Goal: Information Seeking & Learning: Learn about a topic

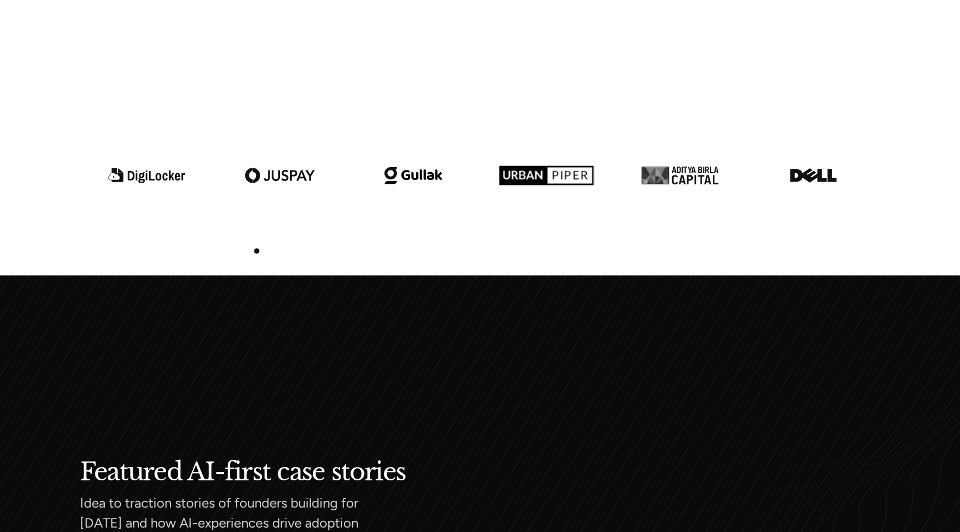
scroll to position [1112, 0]
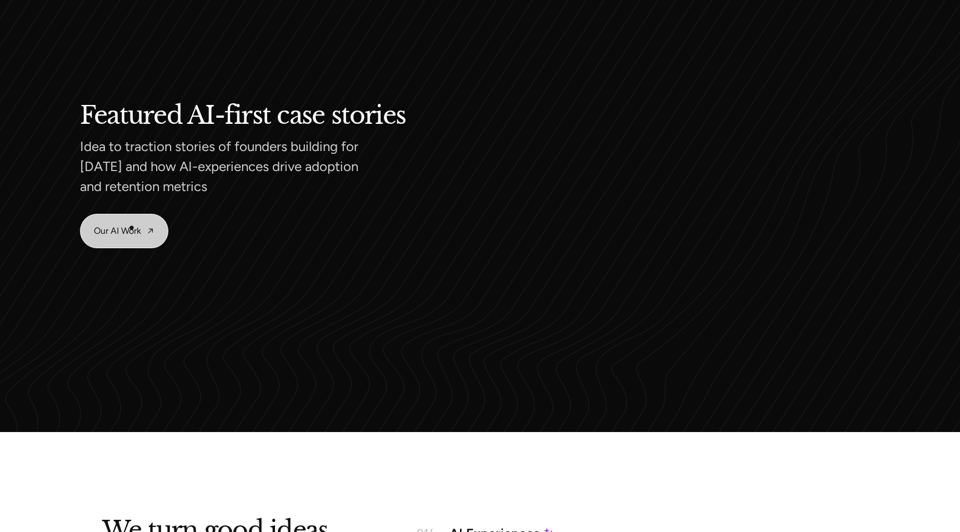
click at [132, 228] on link "Our AI Work" at bounding box center [124, 230] width 87 height 33
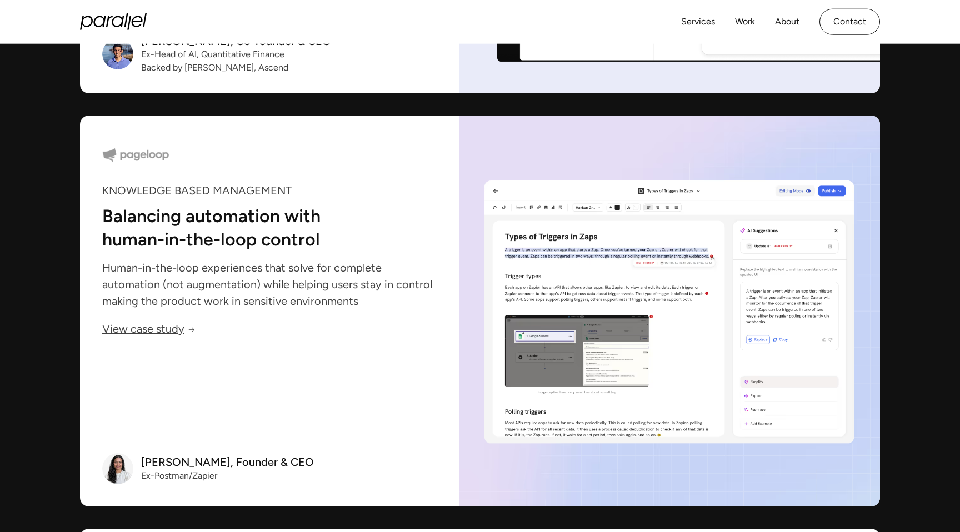
scroll to position [2312, 0]
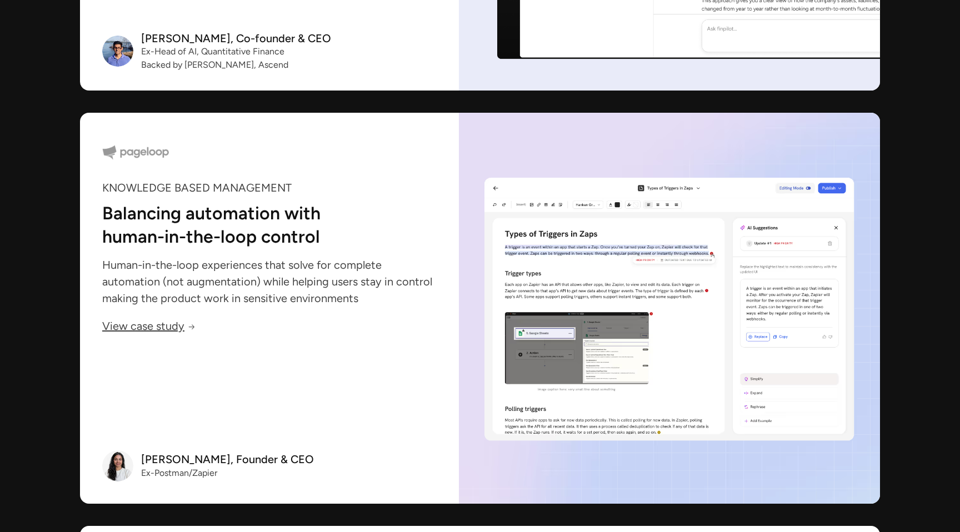
click at [264, 238] on p "Balancing automation with human-in-the-loop control" at bounding box center [248, 224] width 292 height 38
click at [325, 239] on p "Balancing automation with human-in-the-loop control" at bounding box center [248, 224] width 292 height 38
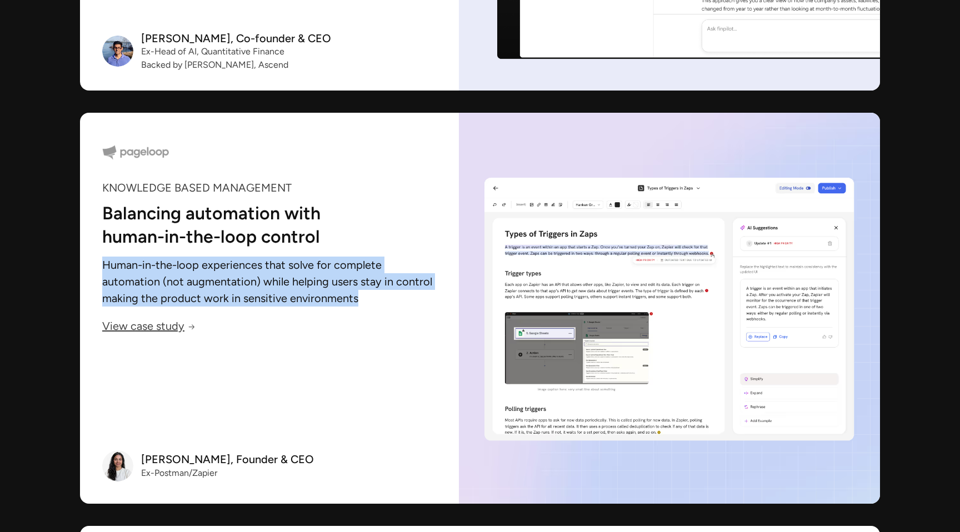
drag, startPoint x: 355, startPoint y: 298, endPoint x: 98, endPoint y: 265, distance: 259.2
click at [98, 265] on div "KNOWLEDGE BASED MANAGEMENT Balancing automation with human-in-the-loop control …" at bounding box center [269, 308] width 379 height 391
click at [146, 326] on link "View case study" at bounding box center [148, 327] width 93 height 11
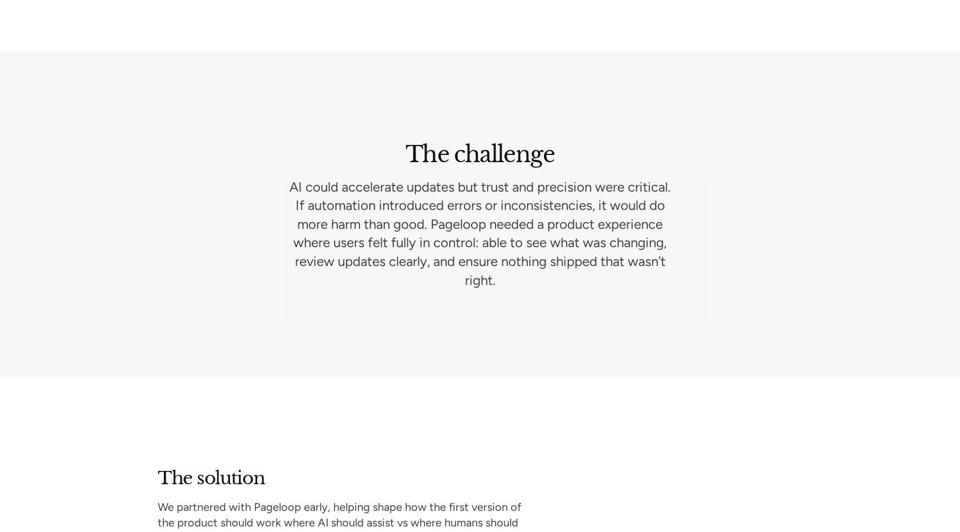
scroll to position [1536, 0]
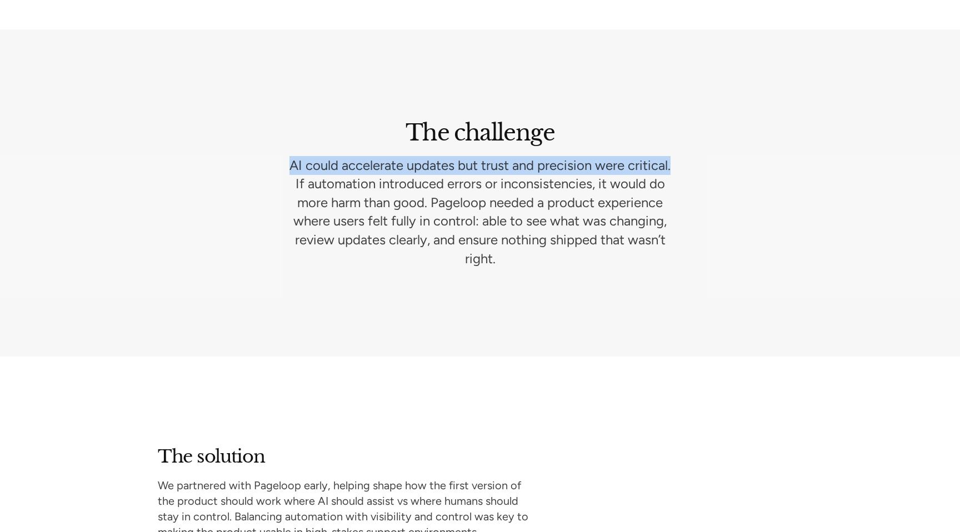
drag, startPoint x: 311, startPoint y: 165, endPoint x: 344, endPoint y: 184, distance: 38.0
click at [344, 184] on p "AI could accelerate updates but trust and precision were critical. If automatio…" at bounding box center [480, 212] width 382 height 112
copy p "AI could accelerate updates but trust and precision were critical."
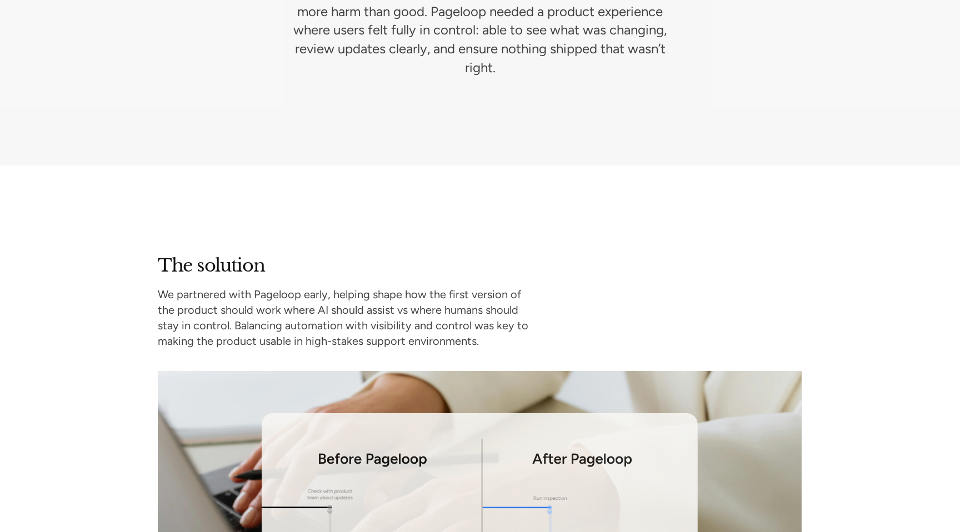
scroll to position [1764, 0]
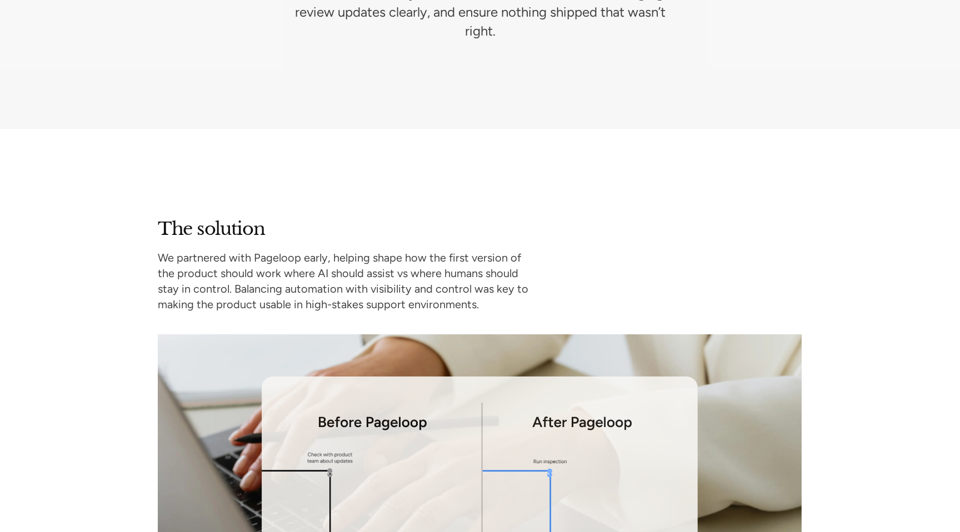
click at [510, 214] on section "The solution We partnered with Pageloop early, helping shape how the first vers…" at bounding box center [480, 466] width 960 height 675
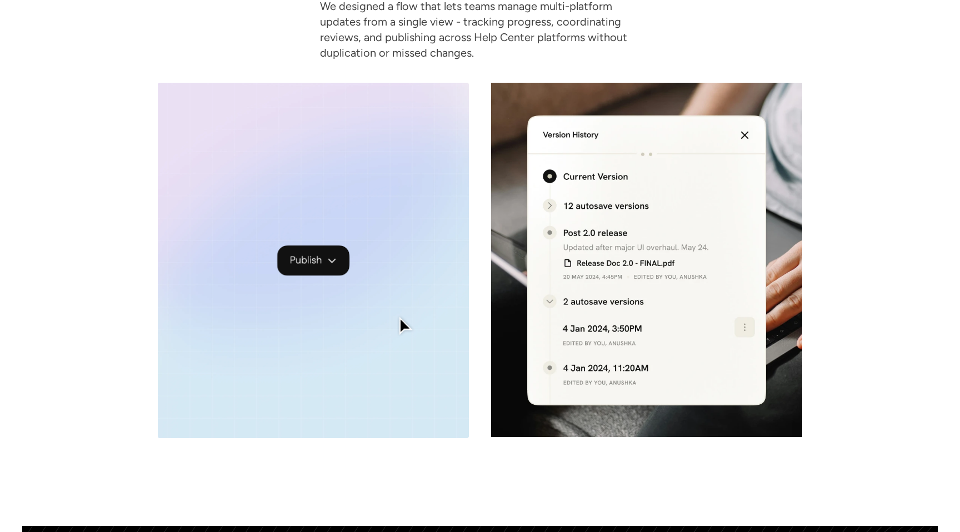
scroll to position [4330, 0]
